Goal: Understand process/instructions: Learn about a topic

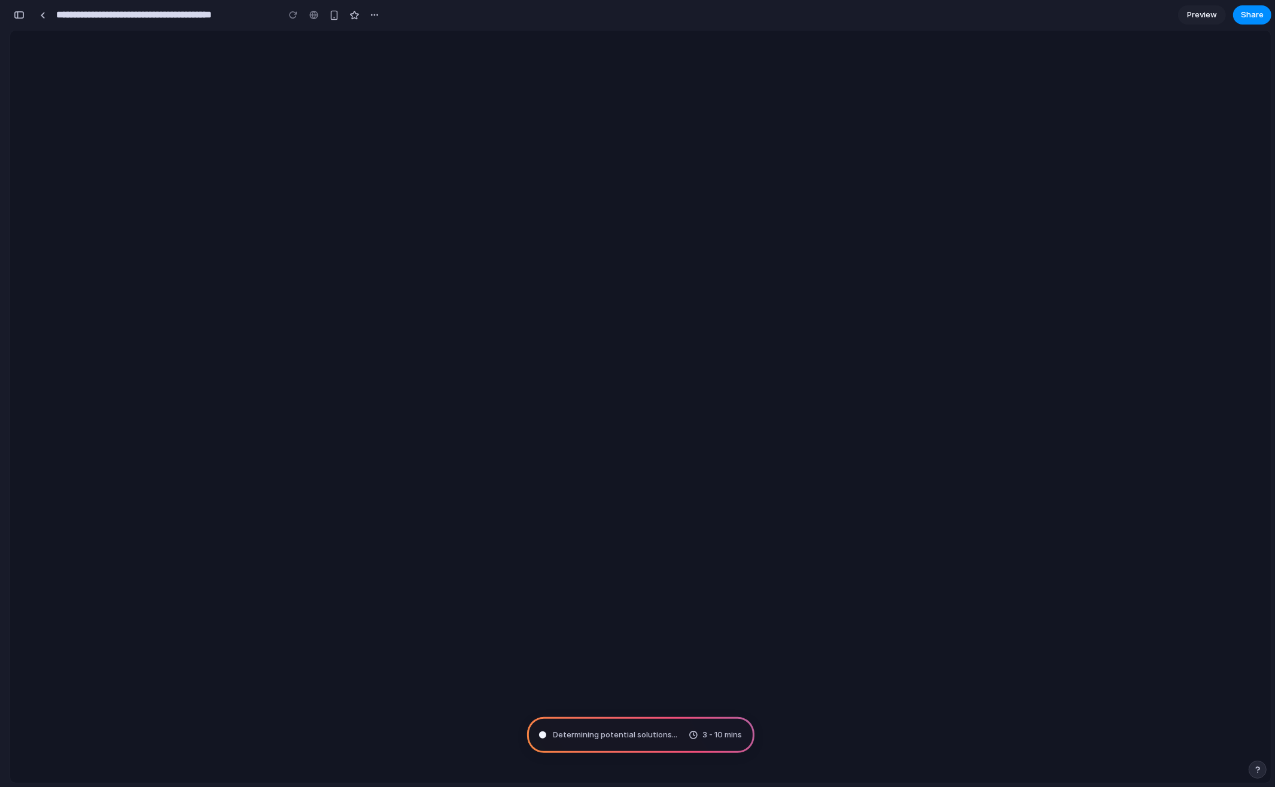
click at [676, 725] on div "Determining potential solutions ... 3 - 10 mins" at bounding box center [640, 735] width 227 height 36
